Goal: Task Accomplishment & Management: Manage account settings

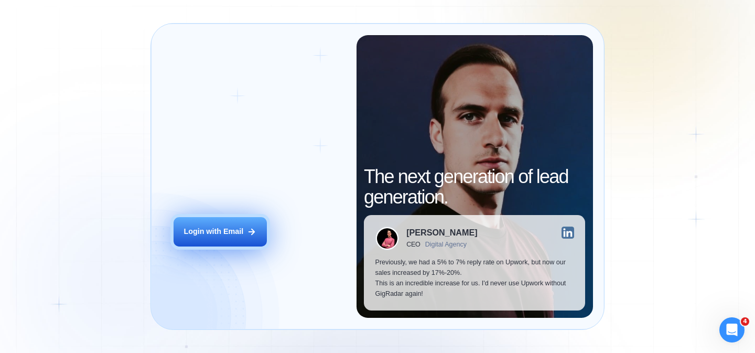
click at [240, 235] on div "Login with Email" at bounding box center [214, 232] width 60 height 10
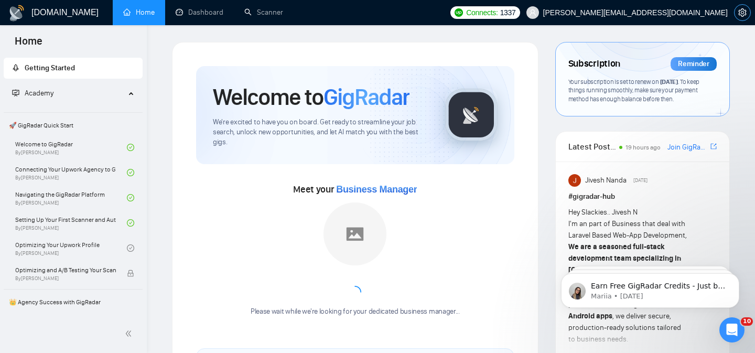
click at [744, 11] on icon "setting" at bounding box center [743, 12] width 8 height 8
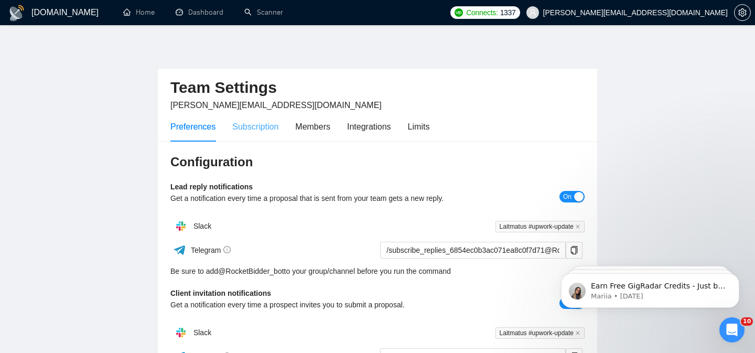
click at [274, 133] on div "Subscription" at bounding box center [255, 127] width 46 height 30
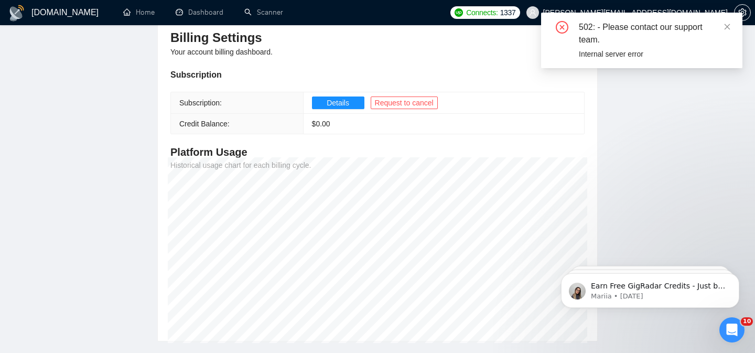
scroll to position [123, 0]
click at [404, 105] on span "Request to cancel" at bounding box center [404, 104] width 59 height 12
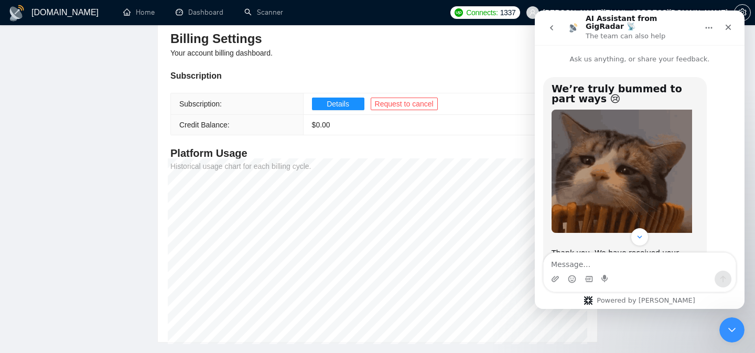
scroll to position [79, 0]
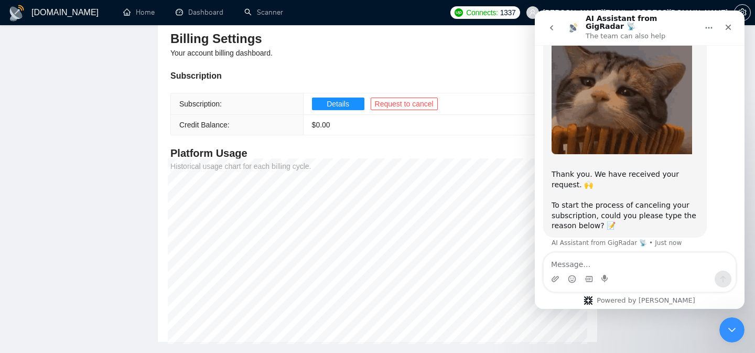
click at [568, 267] on textarea "Message…" at bounding box center [640, 262] width 192 height 18
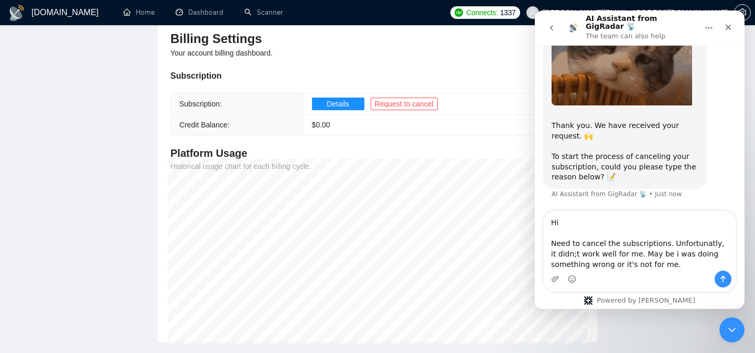
scroll to position [142, 0]
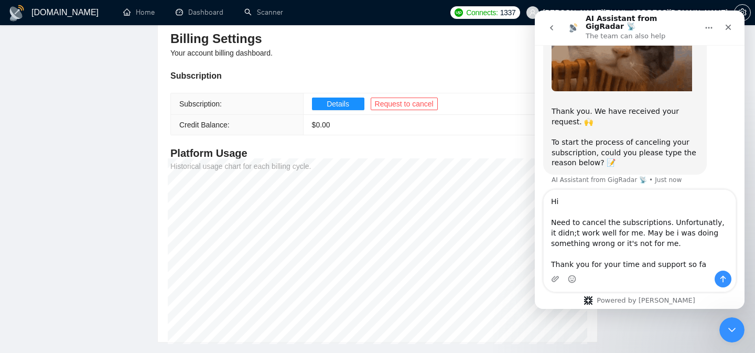
type textarea "Hi Need to cancel the subscriptions. Unfortunatly, it didn;t work well for me. …"
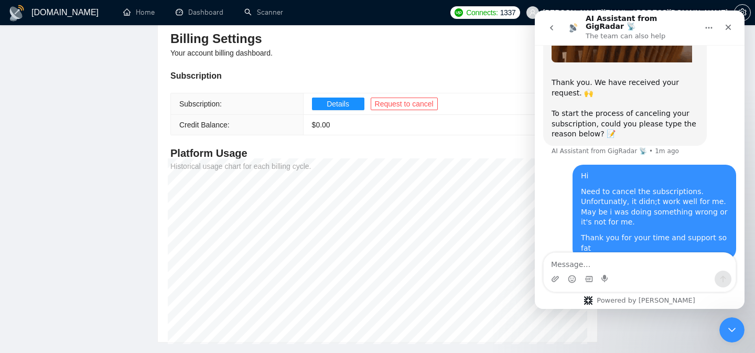
scroll to position [172, 0]
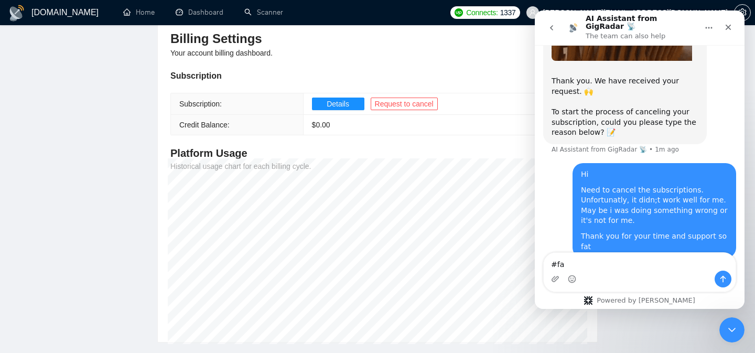
type textarea "#far"
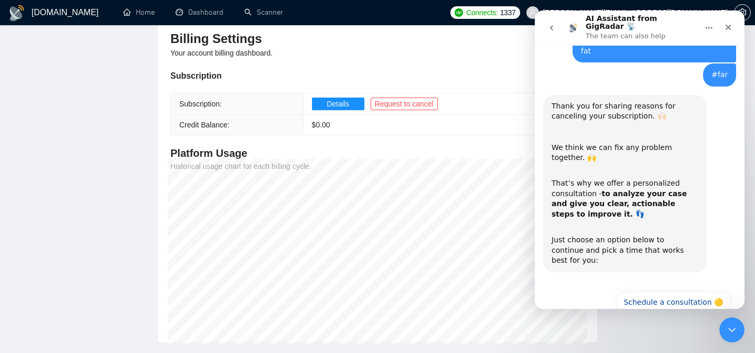
scroll to position [377, 0]
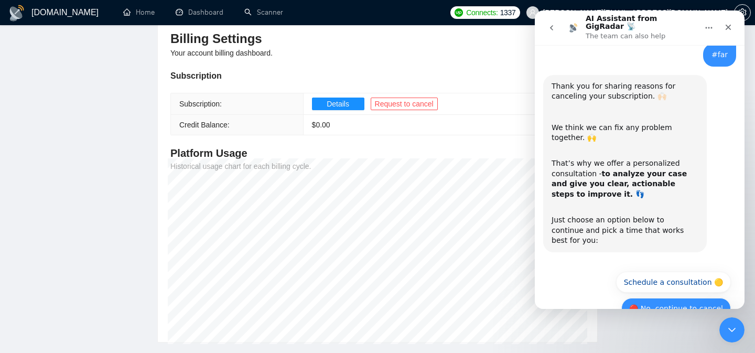
click at [670, 298] on button "🔴 No, continue to cancel" at bounding box center [677, 308] width 110 height 21
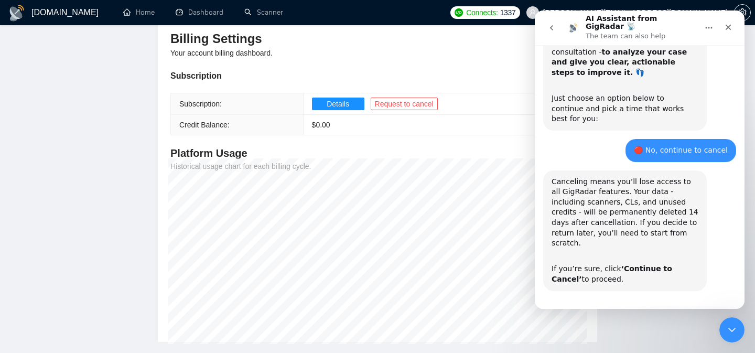
scroll to position [502, 0]
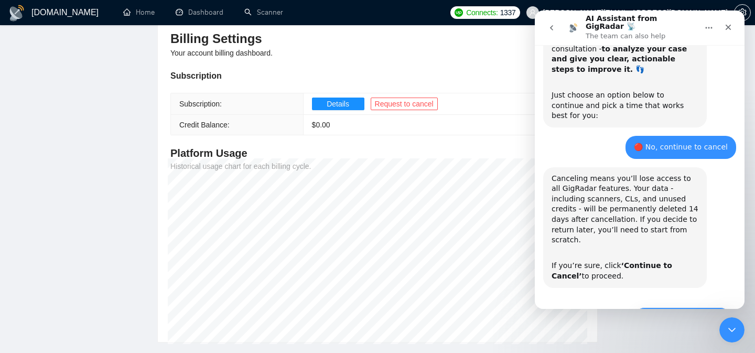
click at [680, 307] on button "🔴 Continue to Cancel" at bounding box center [682, 317] width 97 height 21
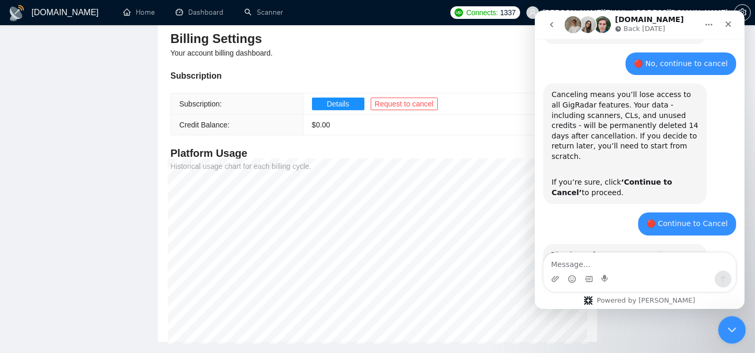
scroll to position [651, 0]
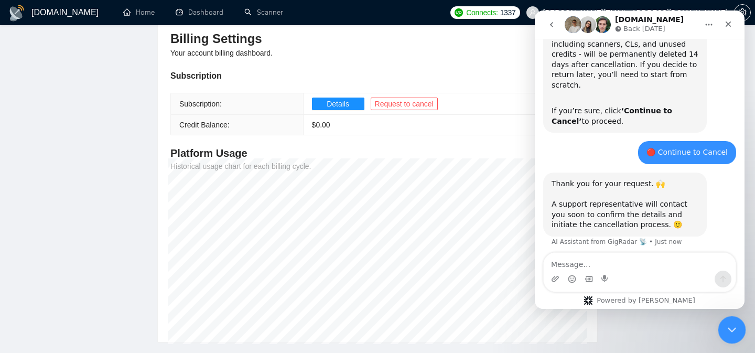
click at [728, 322] on icon "Close Intercom Messenger" at bounding box center [731, 328] width 13 height 13
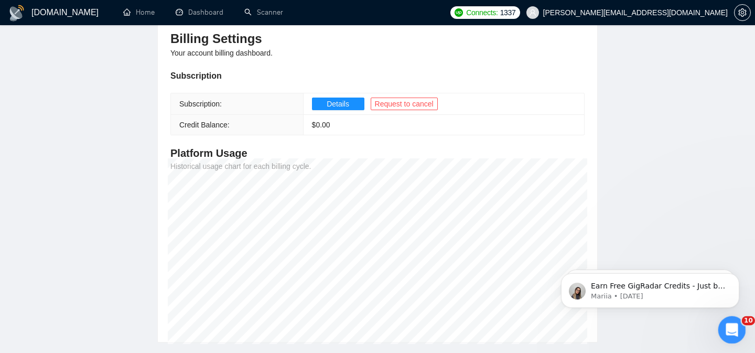
scroll to position [0, 0]
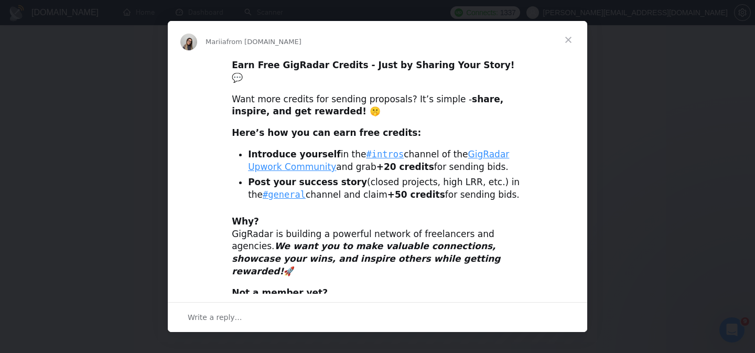
click at [564, 38] on span "Close" at bounding box center [569, 40] width 38 height 38
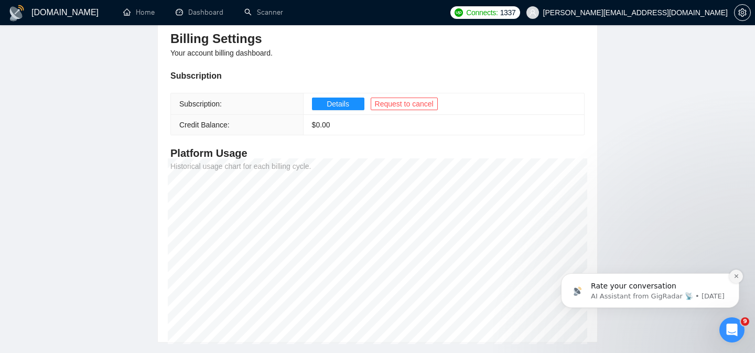
click at [735, 277] on icon "Dismiss notification" at bounding box center [737, 276] width 6 height 6
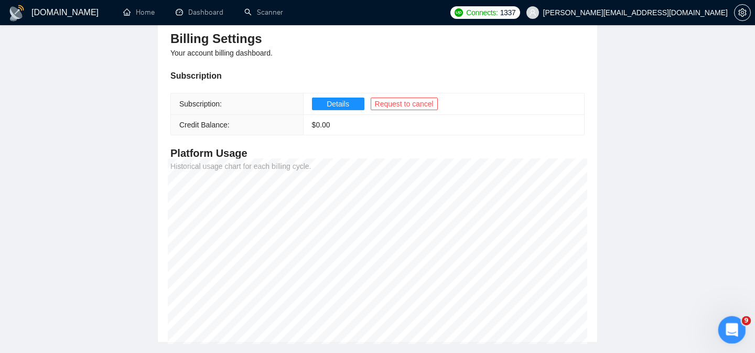
click at [732, 340] on div "Open Intercom Messenger" at bounding box center [731, 328] width 35 height 35
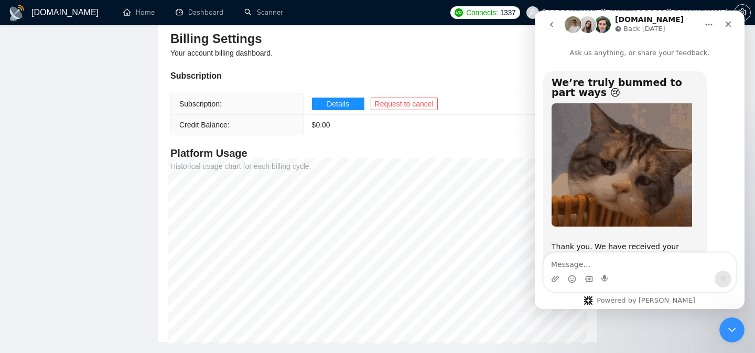
scroll to position [655, 0]
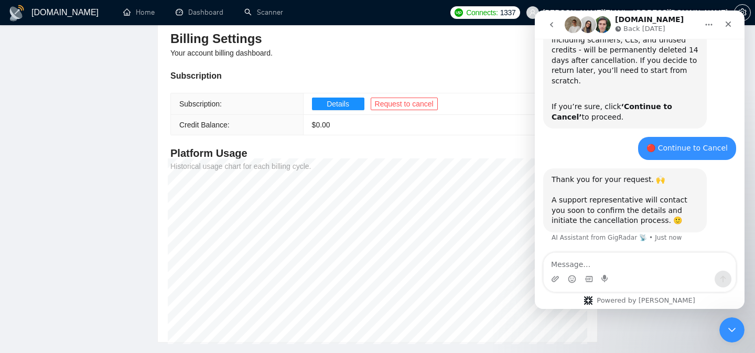
click at [593, 264] on textarea "Message…" at bounding box center [640, 262] width 192 height 18
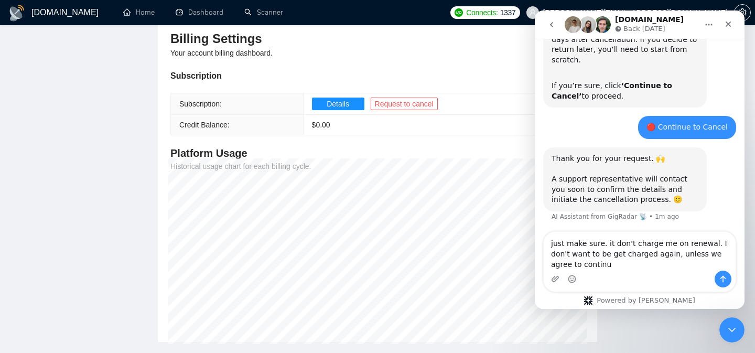
type textarea "just make sure. it don't charge me on renewal. I don't want to be get charged a…"
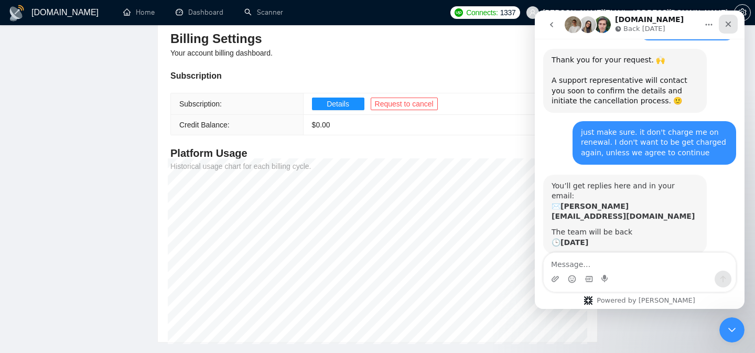
scroll to position [774, 0]
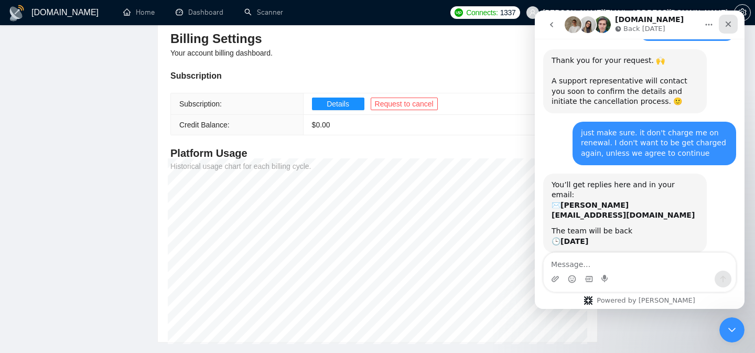
click at [732, 25] on icon "Close" at bounding box center [729, 24] width 8 height 8
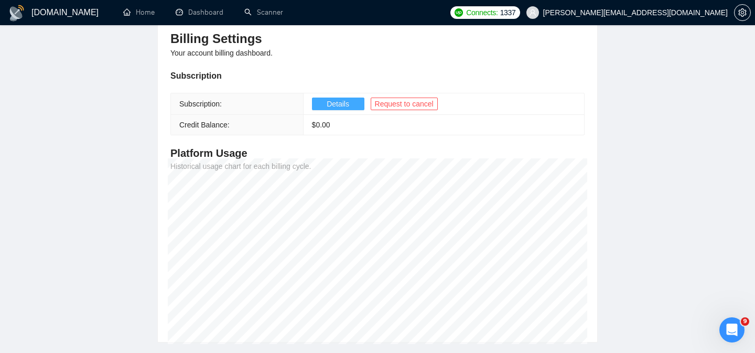
click at [332, 103] on span "Details" at bounding box center [338, 104] width 23 height 12
